Goal: Information Seeking & Learning: Compare options

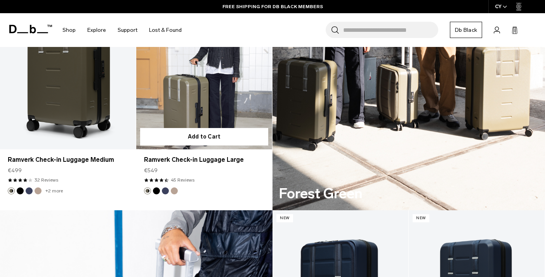
scroll to position [404, 0]
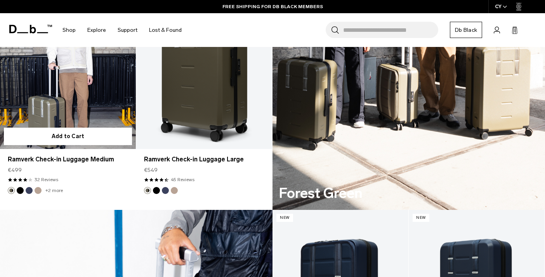
click at [69, 102] on link "Ramverk Check-in Luggage Medium" at bounding box center [68, 73] width 136 height 151
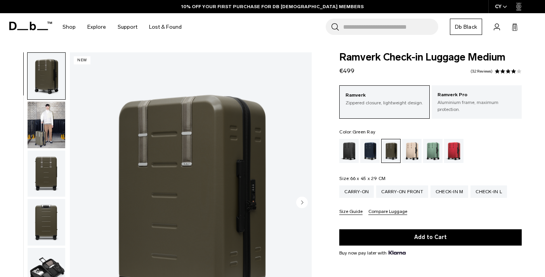
click at [431, 156] on div "Green Ray" at bounding box center [433, 151] width 20 height 24
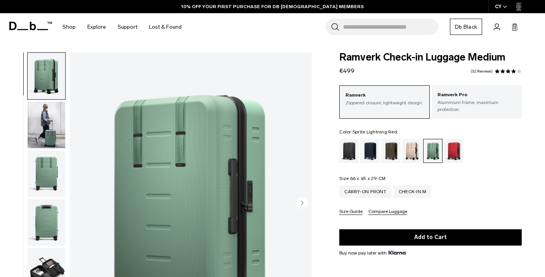
click at [452, 147] on div "Sprite Lightning Red" at bounding box center [454, 151] width 20 height 24
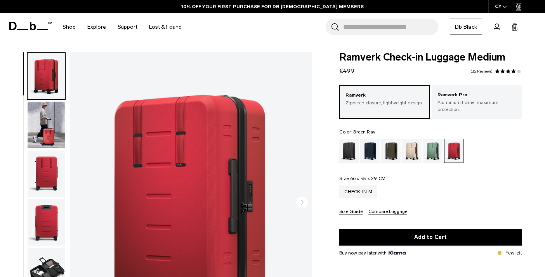
click at [435, 153] on div "Green Ray" at bounding box center [433, 151] width 20 height 24
